Goal: Task Accomplishment & Management: Use online tool/utility

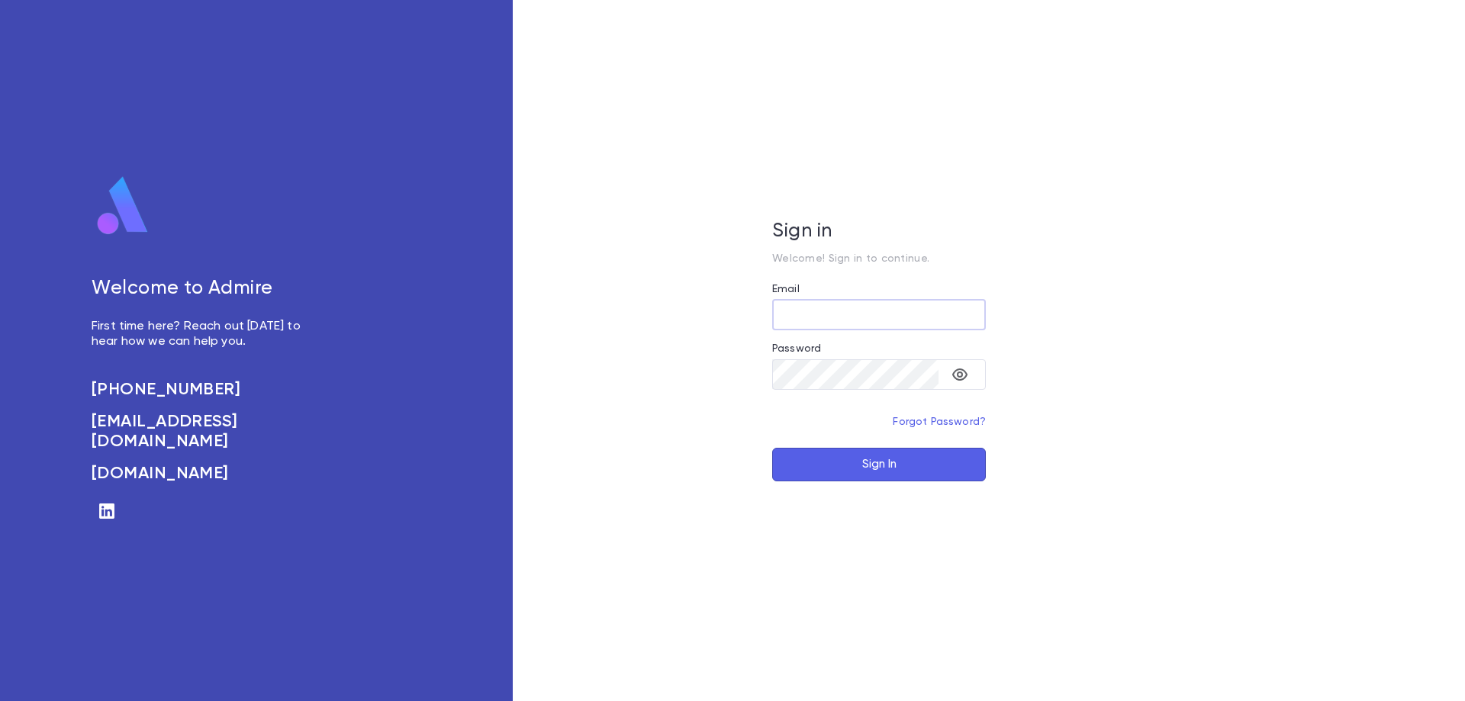
type input "**********"
click at [893, 464] on button "Sign In" at bounding box center [879, 465] width 214 height 34
